Goal: Task Accomplishment & Management: Manage account settings

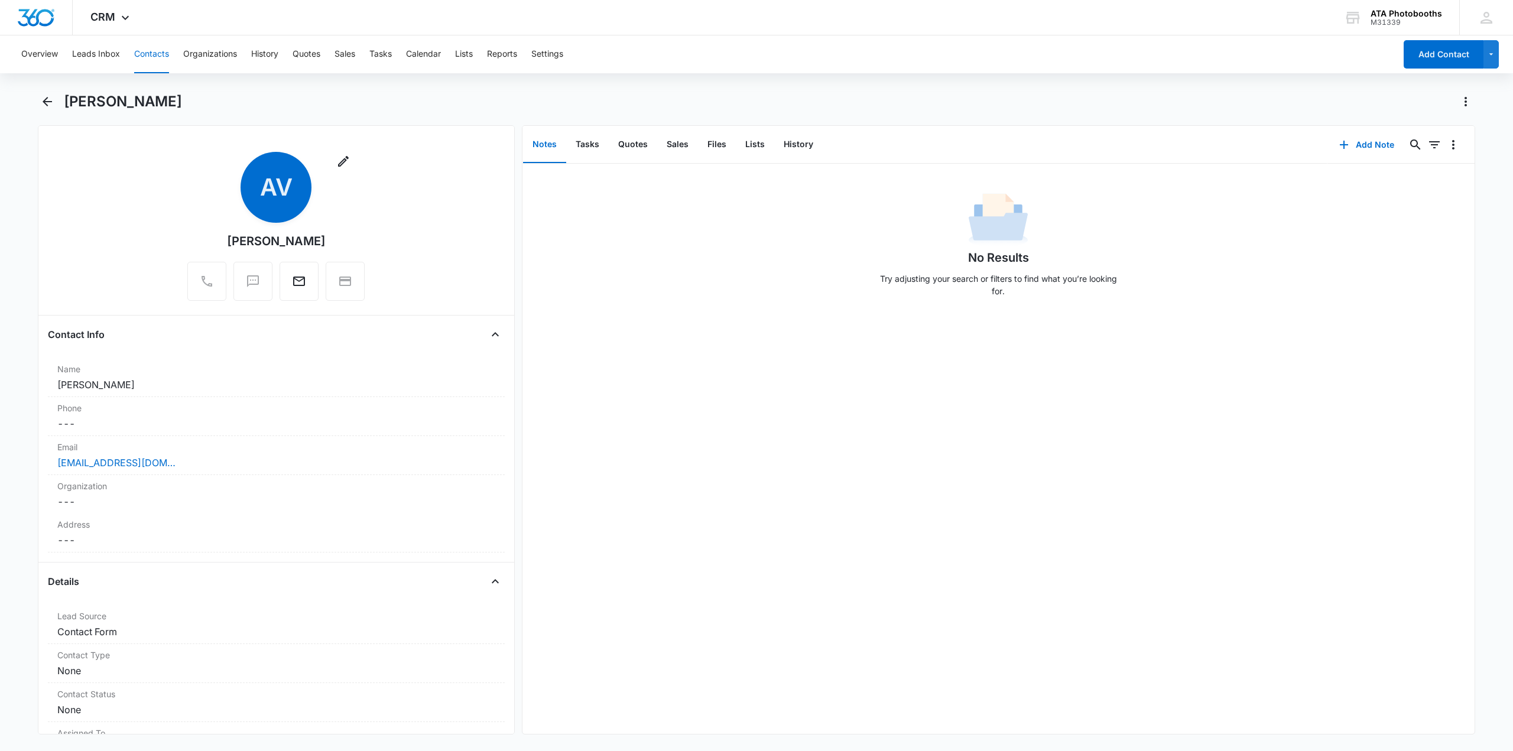
scroll to position [59, 0]
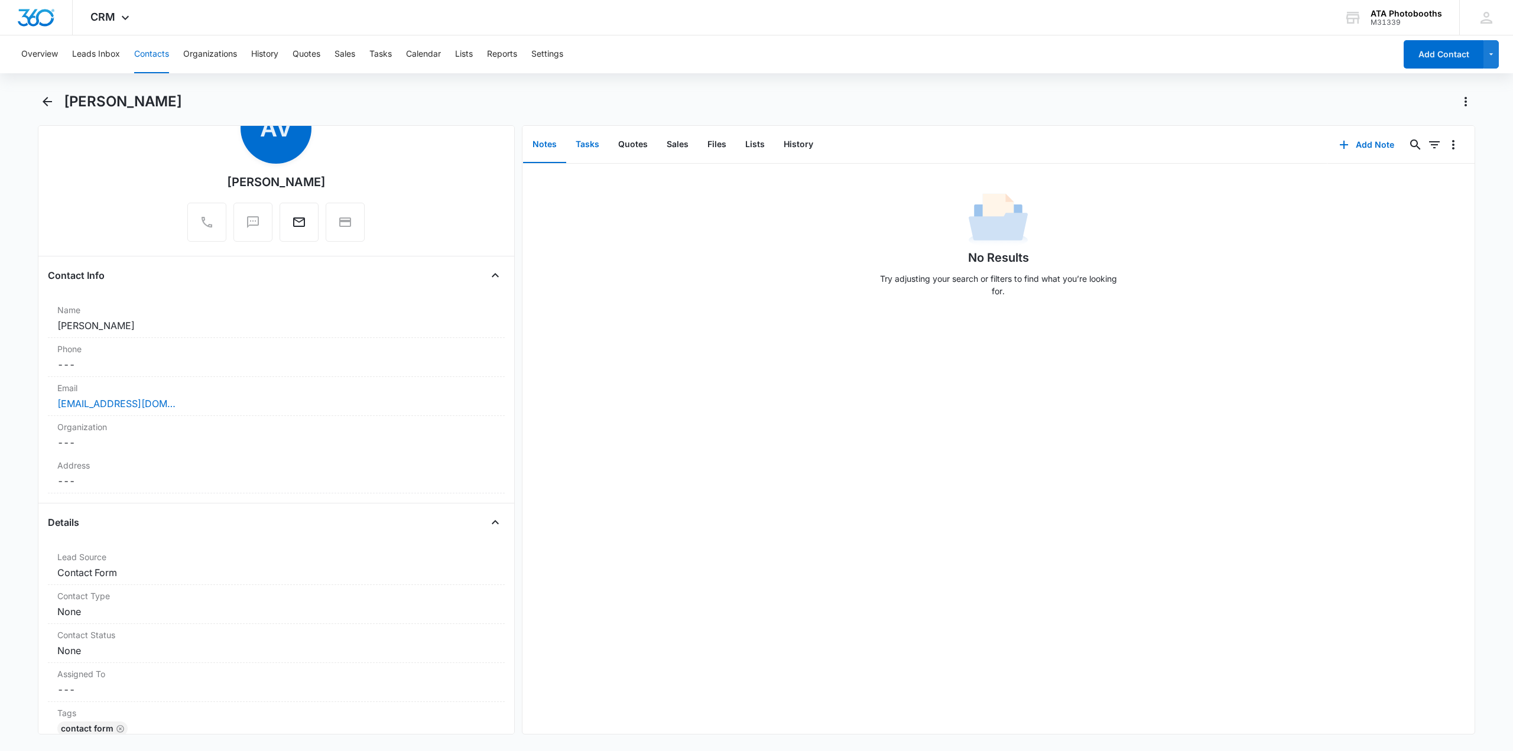
click at [584, 142] on button "Tasks" at bounding box center [587, 145] width 43 height 37
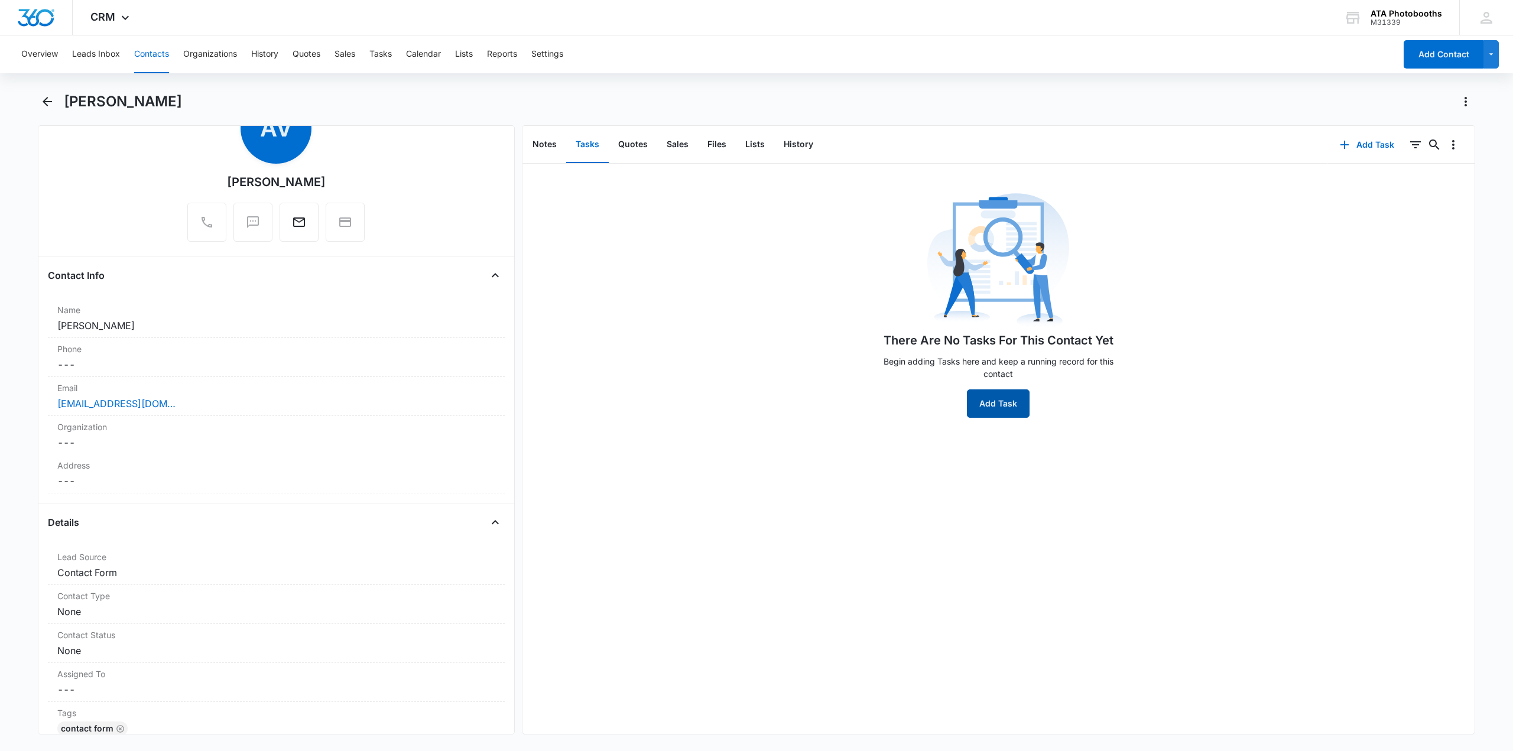
click at [998, 404] on button "Add Task" at bounding box center [998, 404] width 63 height 28
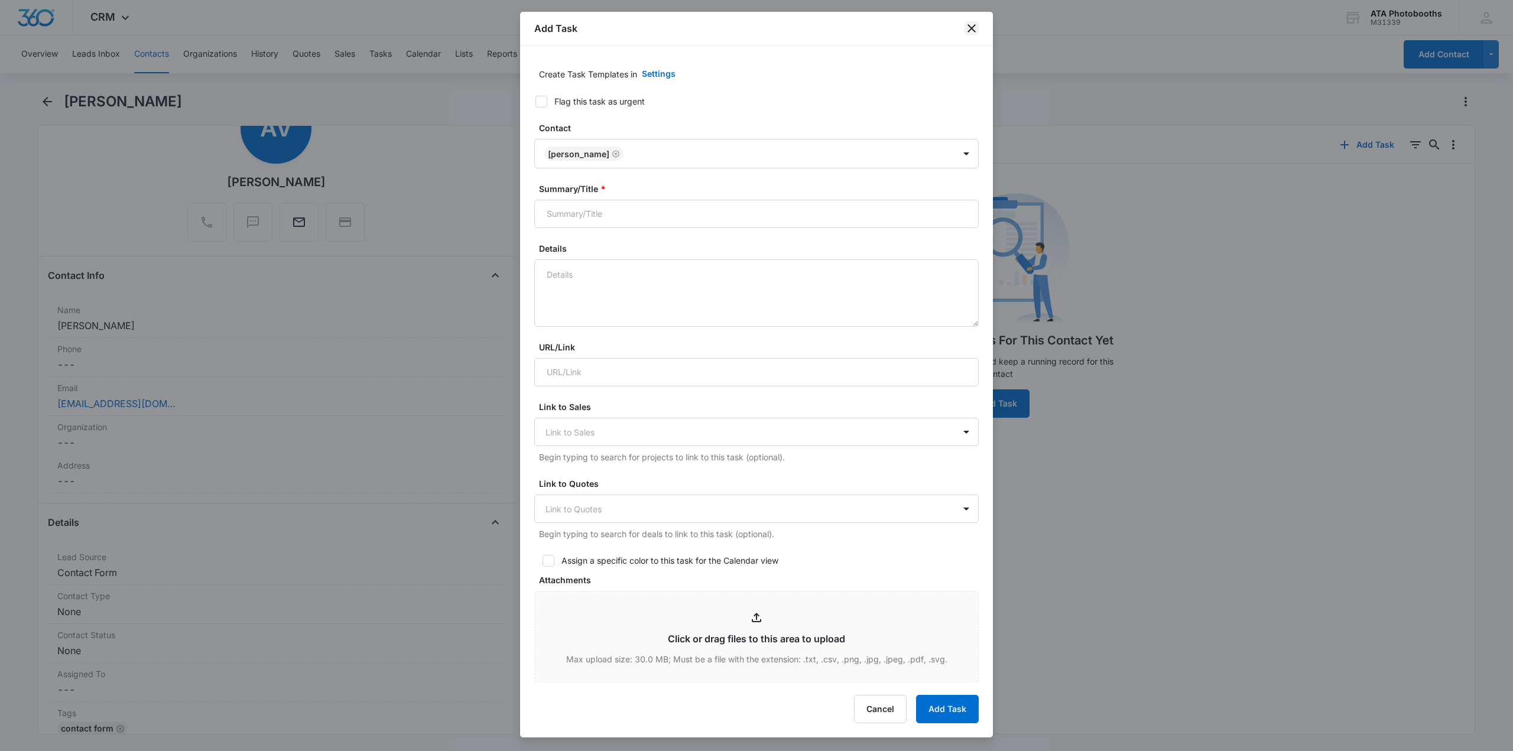
click at [971, 33] on icon "close" at bounding box center [972, 28] width 14 height 14
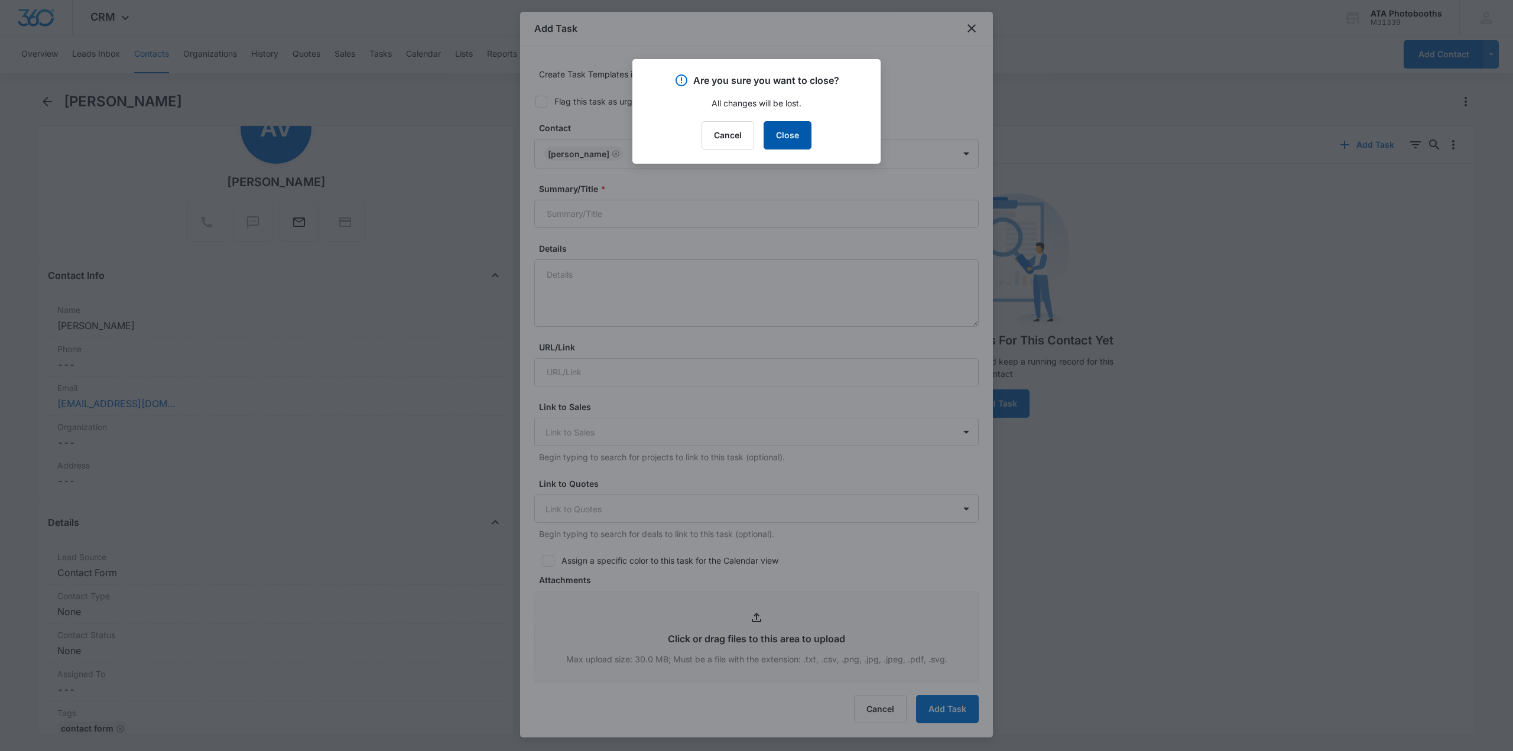
click at [786, 127] on button "Close" at bounding box center [788, 135] width 48 height 28
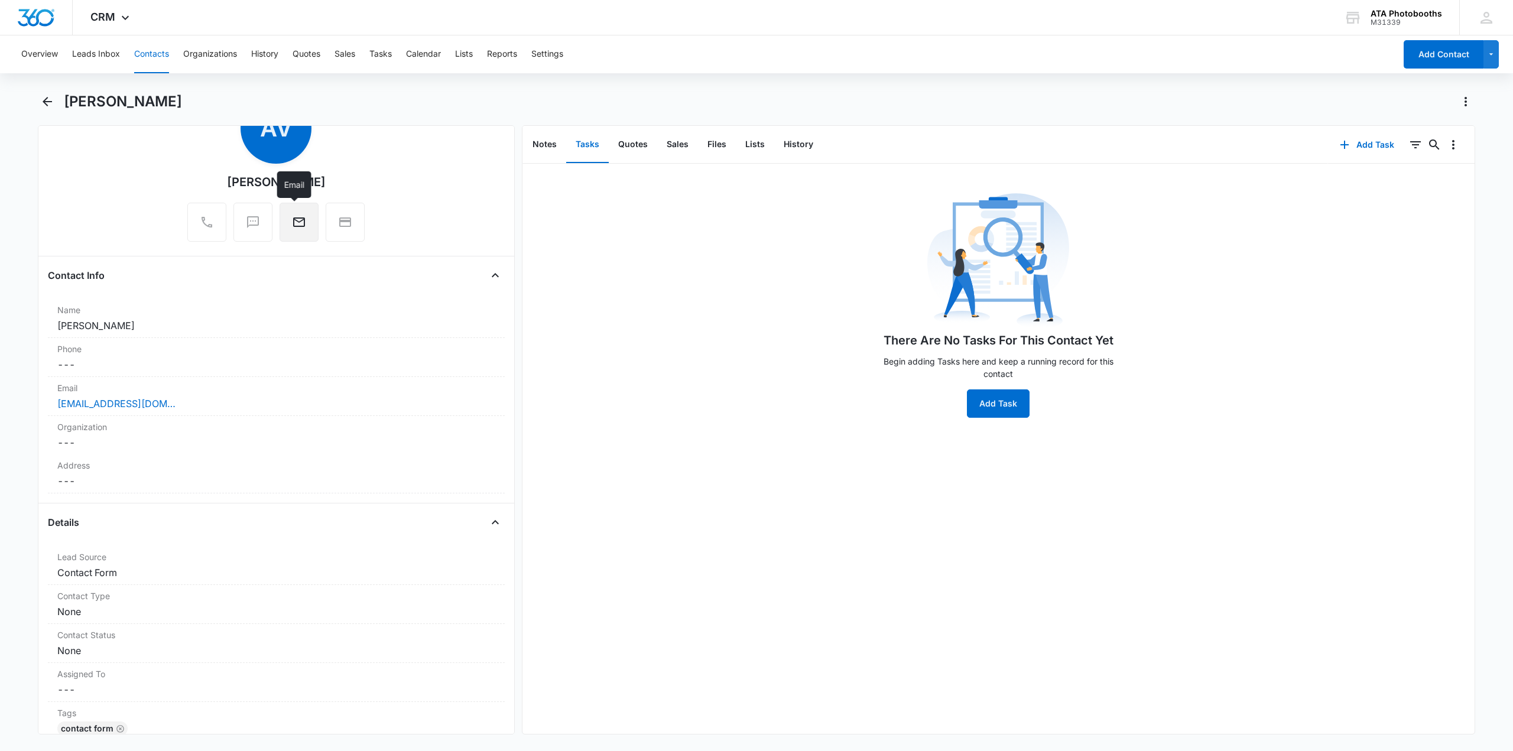
click at [303, 218] on button "Email" at bounding box center [299, 222] width 39 height 39
click at [552, 43] on button "Settings" at bounding box center [547, 54] width 32 height 38
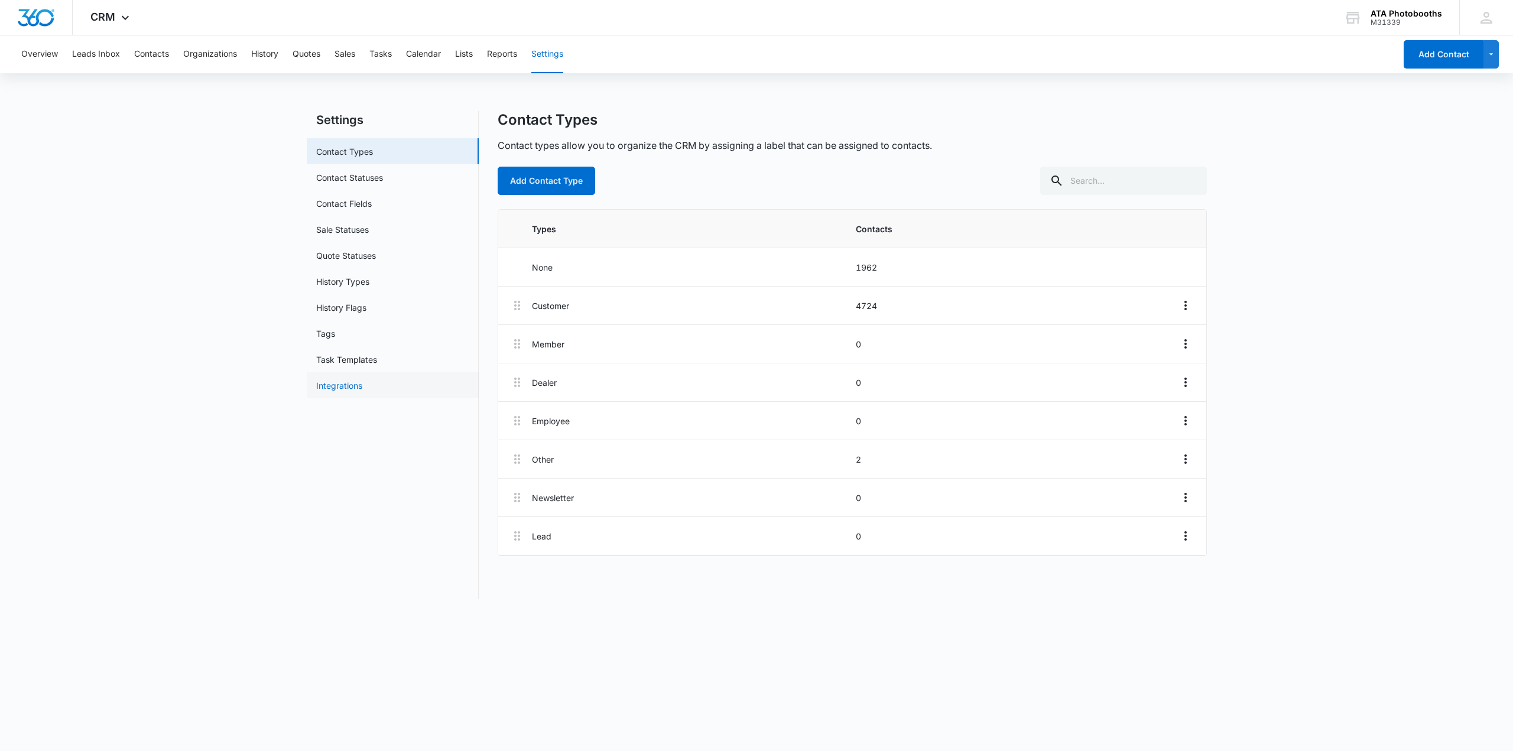
click at [349, 388] on link "Integrations" at bounding box center [339, 386] width 46 height 12
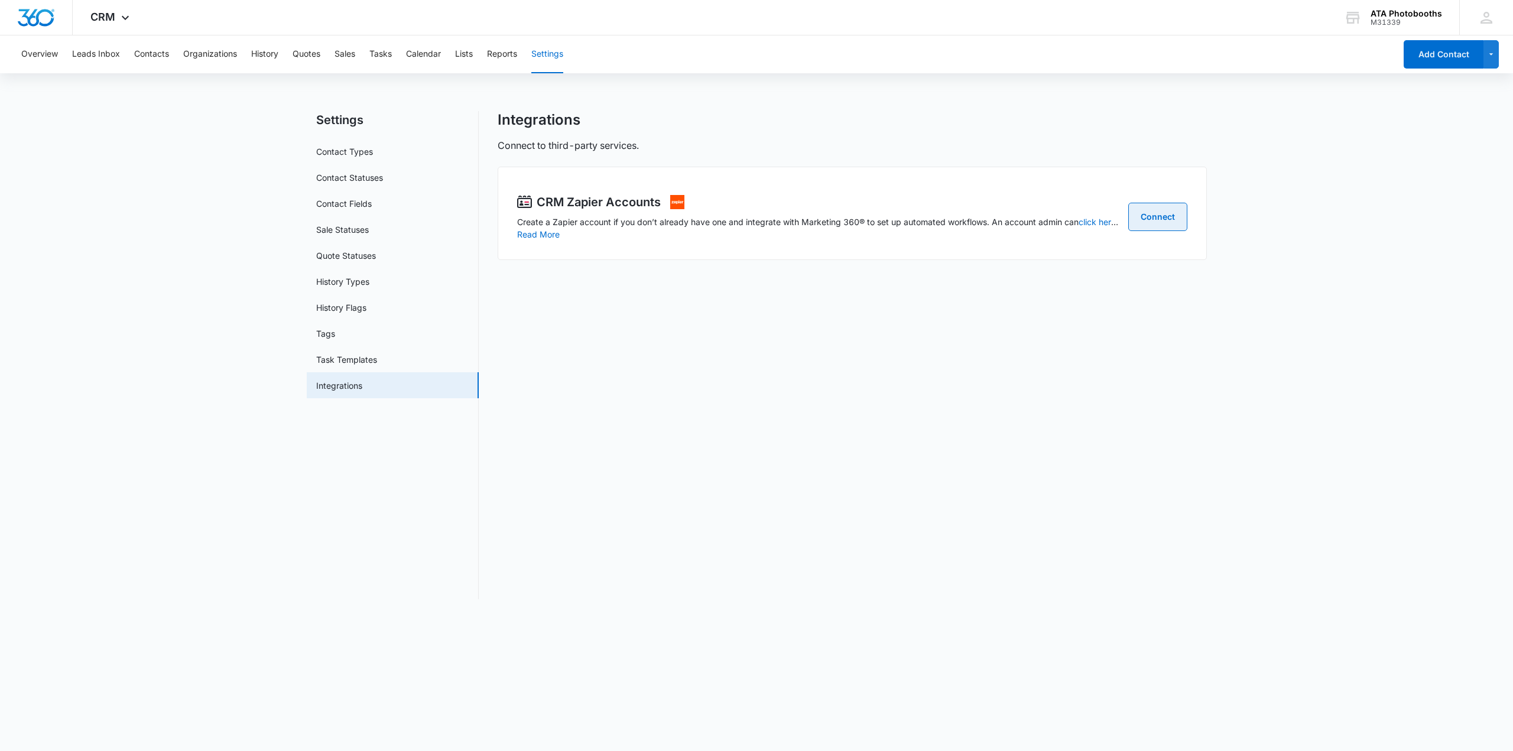
click at [1161, 212] on link "Connect" at bounding box center [1158, 217] width 59 height 28
click at [341, 223] on link "Sale Statuses" at bounding box center [342, 229] width 53 height 12
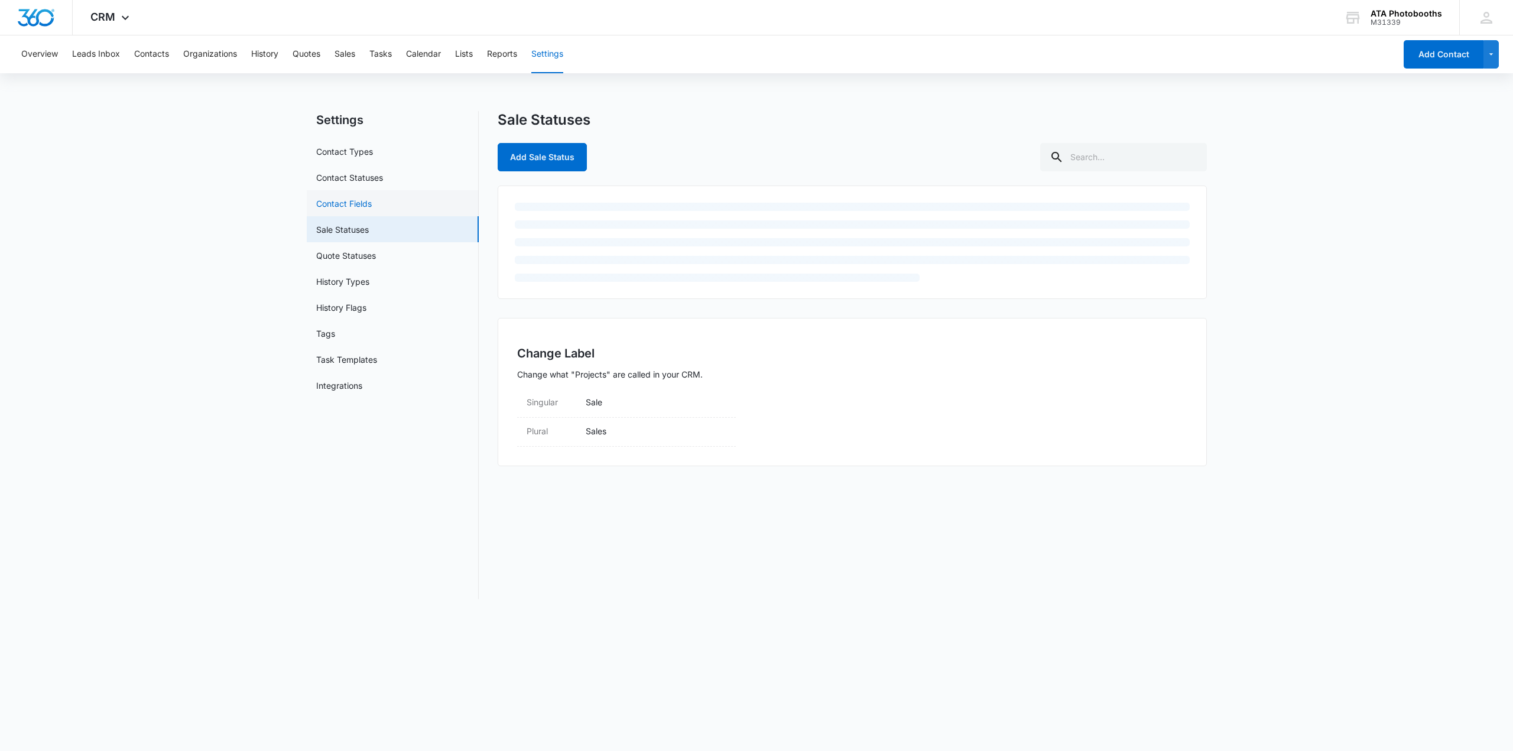
click at [358, 197] on link "Contact Fields" at bounding box center [344, 203] width 56 height 12
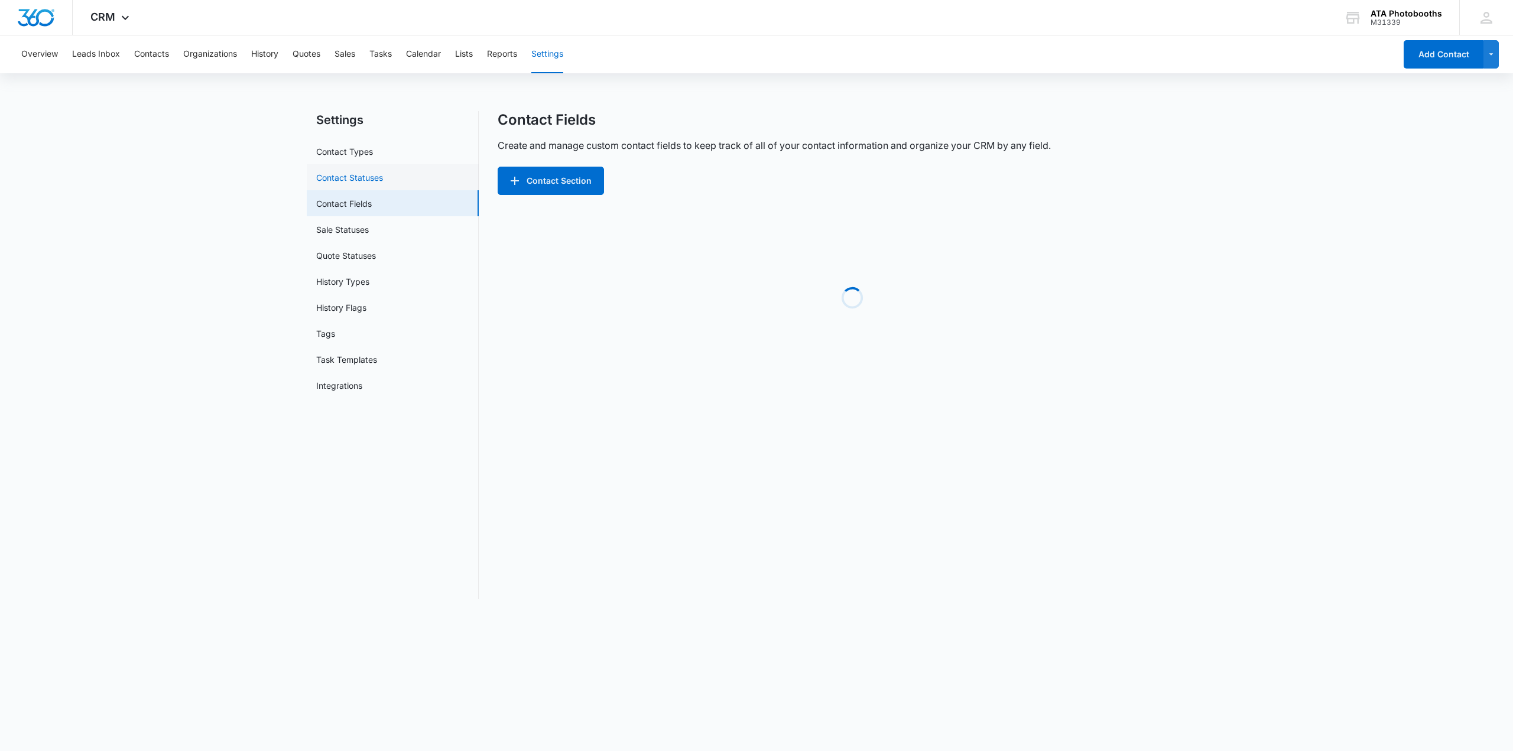
click at [364, 176] on link "Contact Statuses" at bounding box center [349, 177] width 67 height 12
click at [364, 148] on link "Contact Types" at bounding box center [344, 151] width 57 height 12
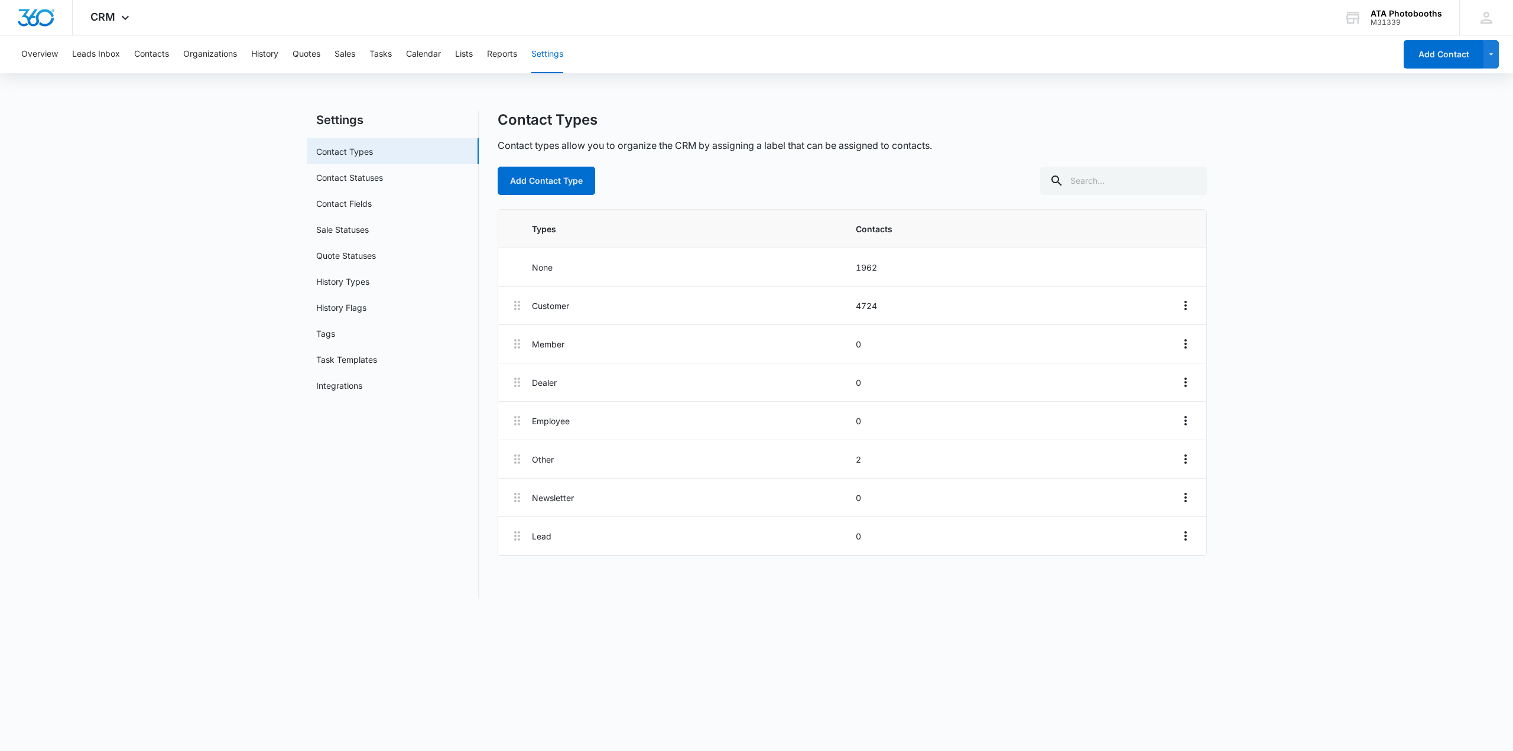
click at [206, 412] on main "Settings Contact Types Contact Statuses Contact Fields Sale Statuses Quote Stat…" at bounding box center [756, 362] width 1513 height 502
click at [862, 270] on p "1962" at bounding box center [1014, 267] width 316 height 12
